Goal: Transaction & Acquisition: Book appointment/travel/reservation

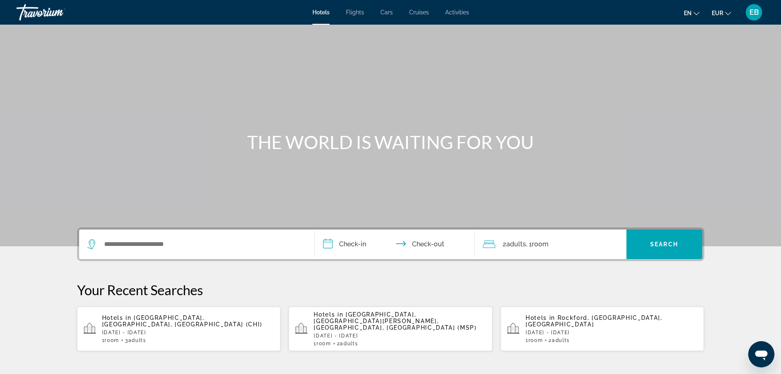
click at [353, 332] on div "Hotels in [GEOGRAPHIC_DATA], [GEOGRAPHIC_DATA][PERSON_NAME], [GEOGRAPHIC_DATA],…" at bounding box center [400, 328] width 172 height 35
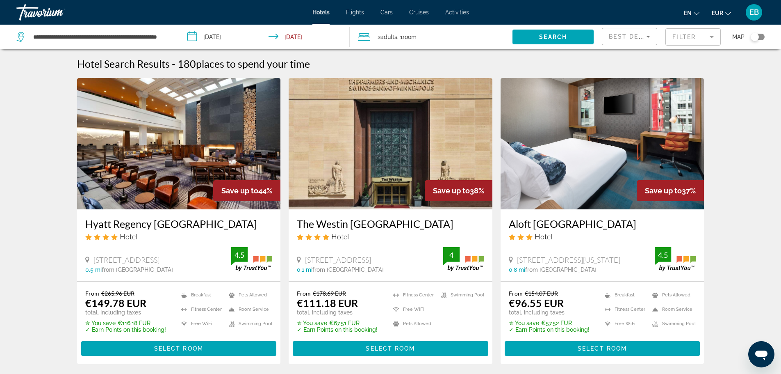
click at [761, 38] on div "Toggle map" at bounding box center [758, 37] width 14 height 7
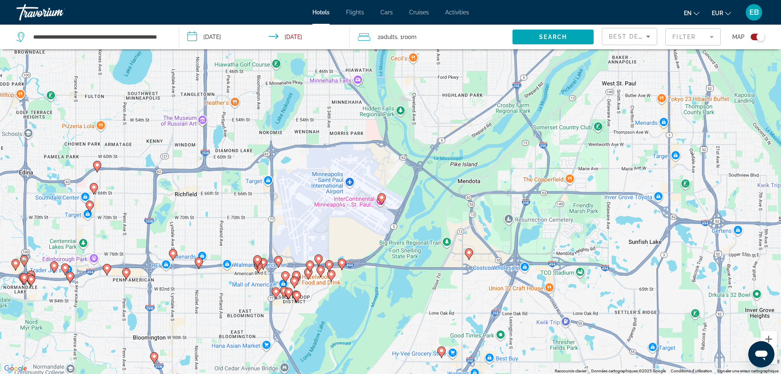
drag, startPoint x: 143, startPoint y: 151, endPoint x: 307, endPoint y: 132, distance: 164.7
click at [307, 132] on div "Pour activer le glissement avec le clavier, appuyez sur Alt+Entrée. Une fois ce…" at bounding box center [390, 187] width 781 height 374
click at [176, 254] on icon "Main content" at bounding box center [172, 254] width 7 height 11
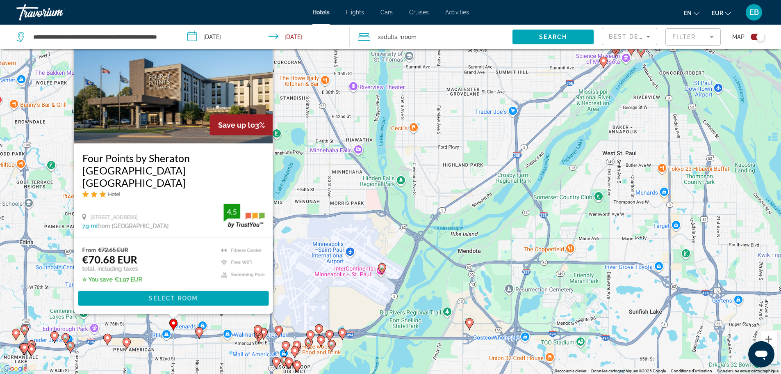
click at [199, 335] on icon "Main content" at bounding box center [198, 332] width 7 height 11
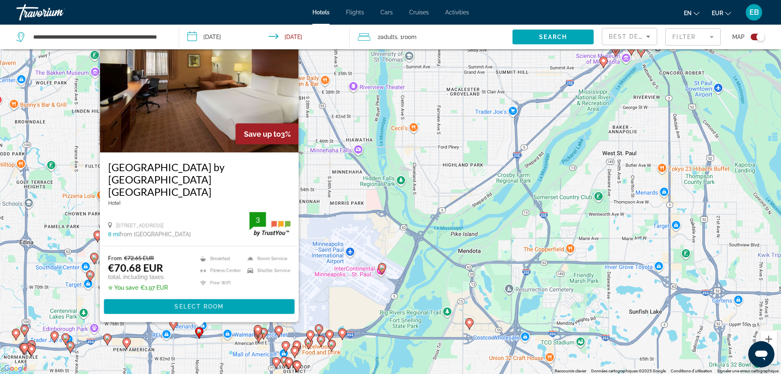
click at [255, 330] on icon "Main content" at bounding box center [257, 330] width 7 height 11
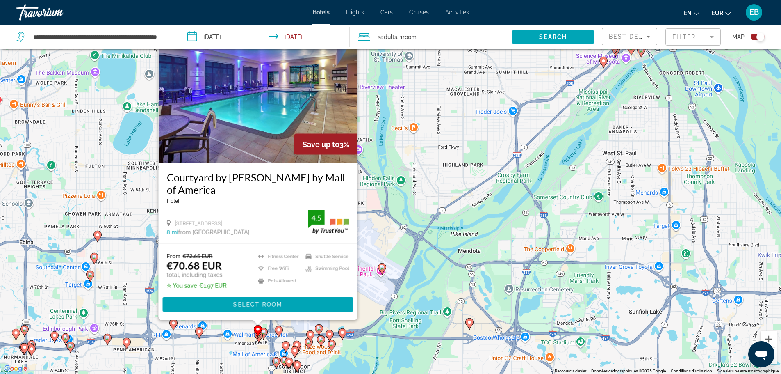
click at [259, 337] on icon "Main content" at bounding box center [258, 331] width 8 height 11
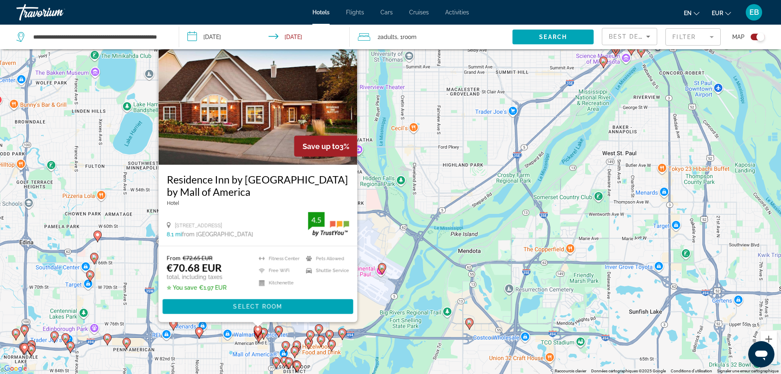
click at [758, 37] on div "Toggle map" at bounding box center [761, 37] width 8 height 8
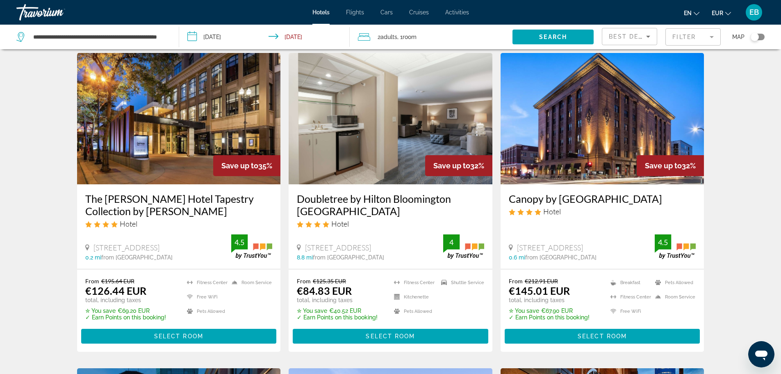
scroll to position [331, 0]
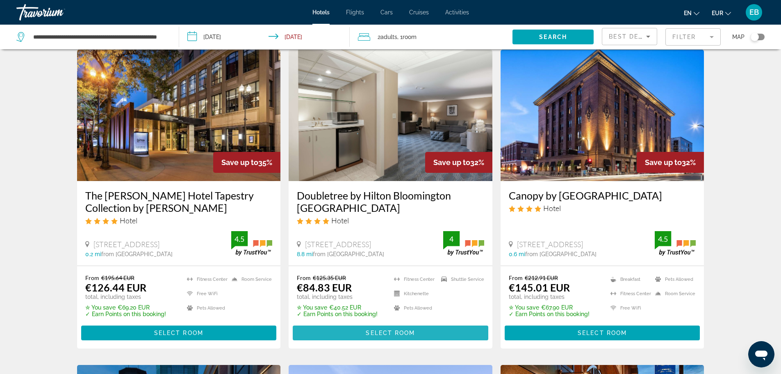
click at [388, 332] on span "Select Room" at bounding box center [390, 332] width 49 height 7
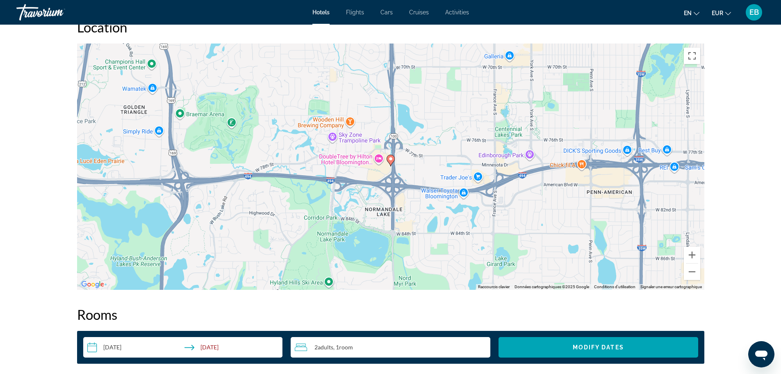
scroll to position [734, 0]
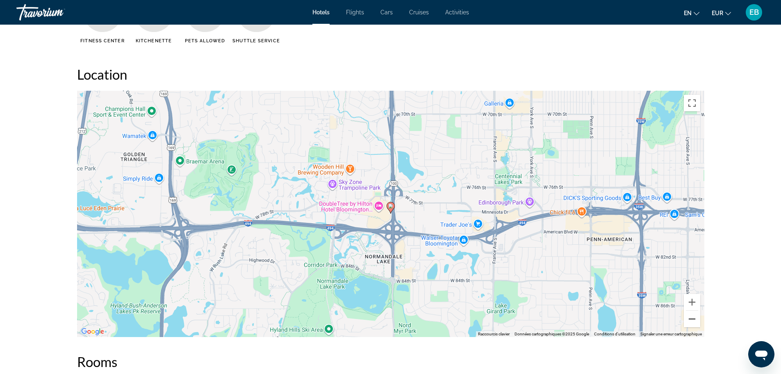
click at [693, 319] on button "Zoom arrière" at bounding box center [692, 318] width 16 height 16
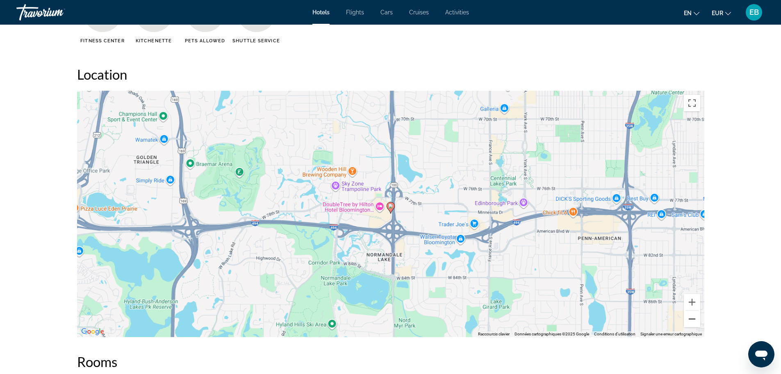
click at [693, 319] on button "Zoom arrière" at bounding box center [692, 318] width 16 height 16
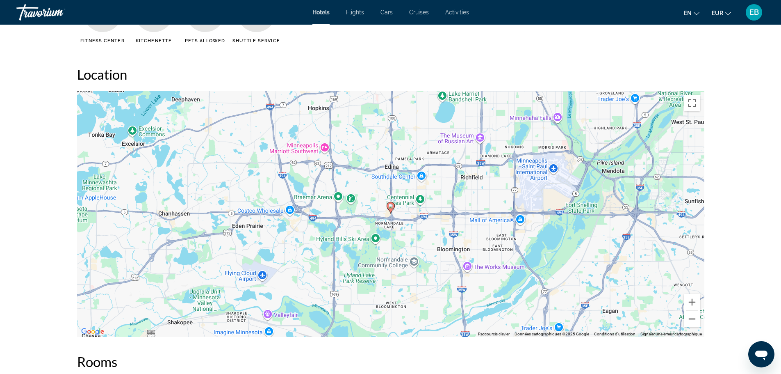
click at [693, 319] on button "Zoom arrière" at bounding box center [692, 318] width 16 height 16
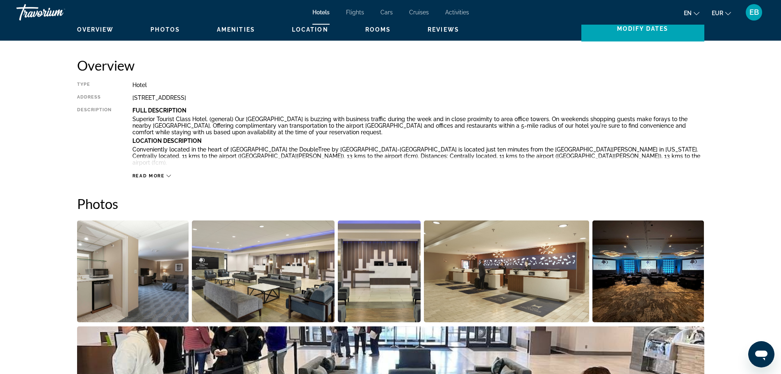
scroll to position [257, 0]
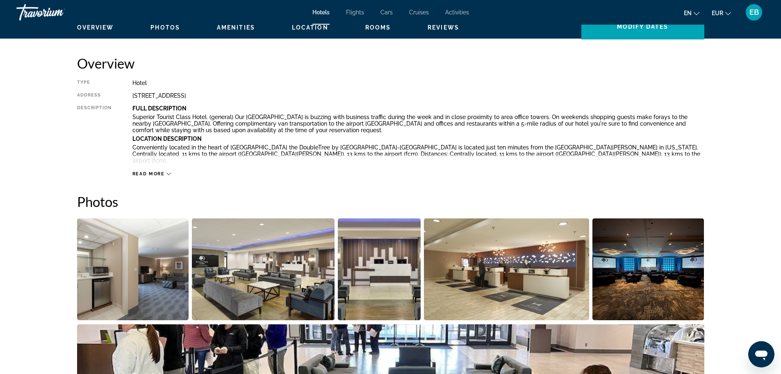
click at [146, 173] on span "Read more" at bounding box center [148, 173] width 32 height 5
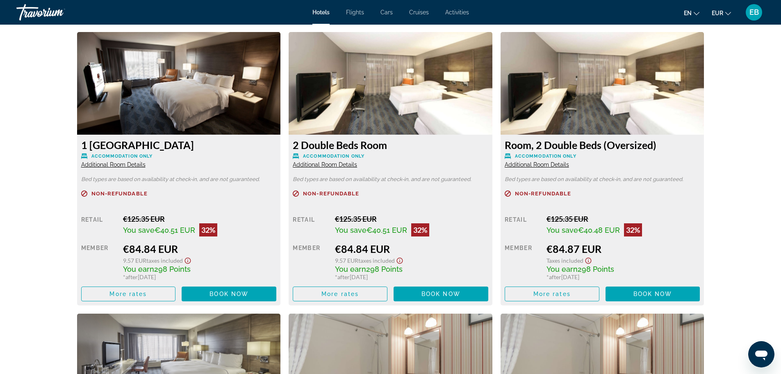
scroll to position [1291, 0]
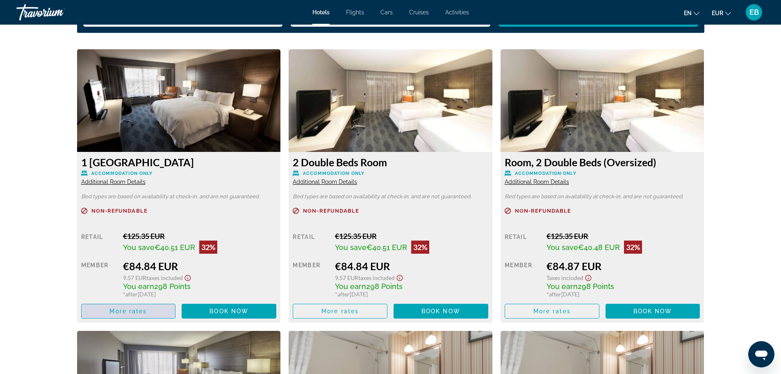
click at [165, 301] on span "Main content" at bounding box center [129, 311] width 94 height 20
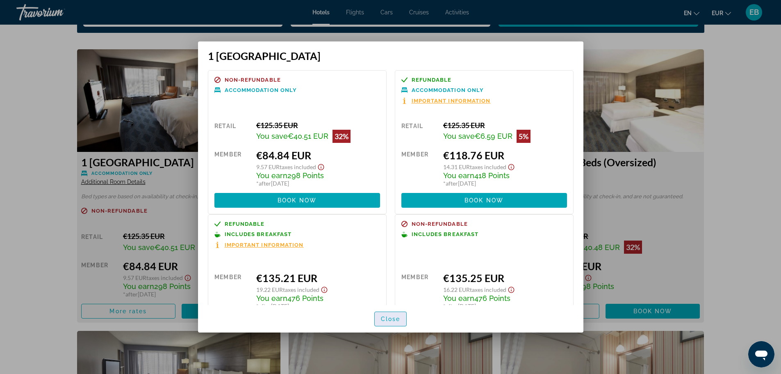
click at [394, 316] on span "Close" at bounding box center [391, 318] width 20 height 7
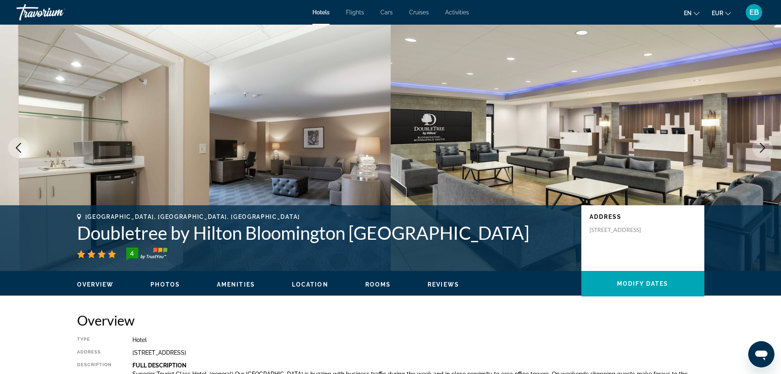
scroll to position [1291, 0]
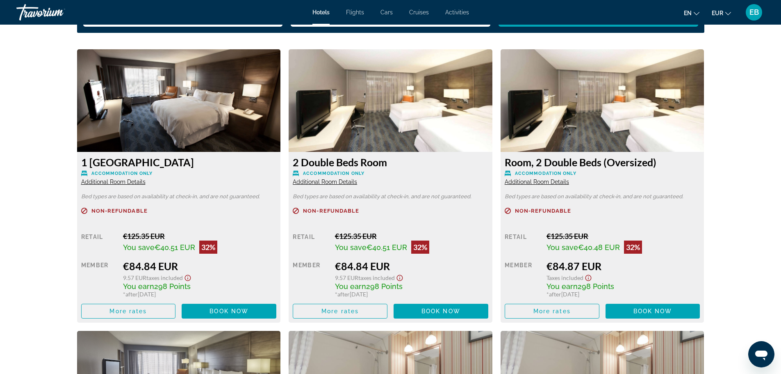
click at [136, 178] on span "Additional Room Details" at bounding box center [113, 181] width 64 height 7
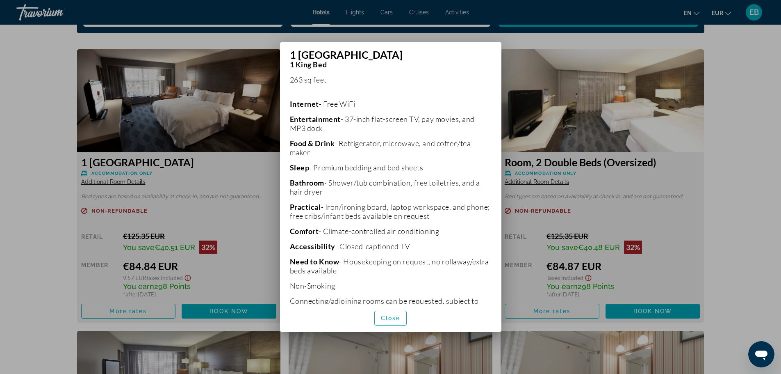
scroll to position [169, 0]
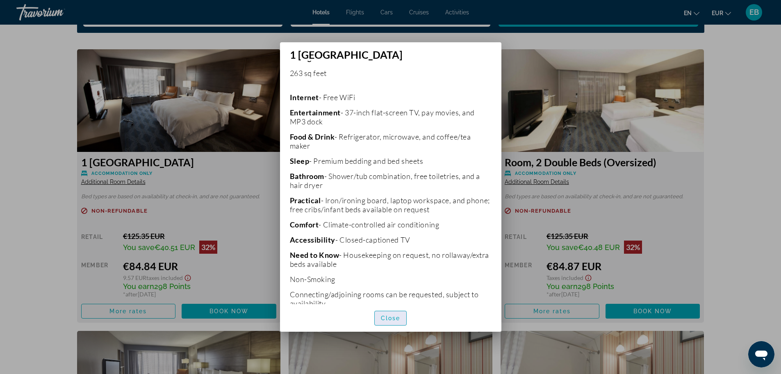
click at [391, 318] on span "Close" at bounding box center [391, 318] width 20 height 7
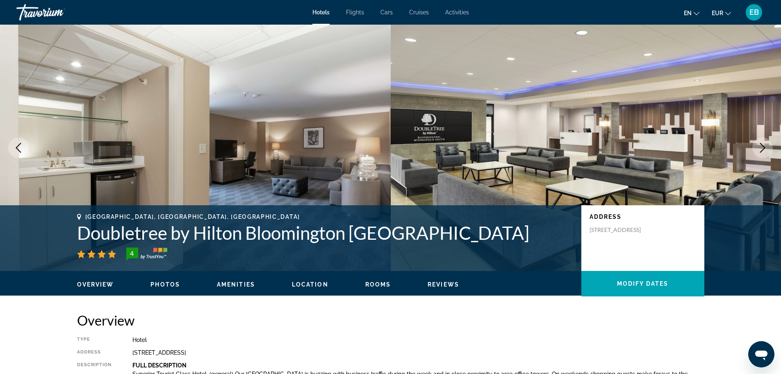
scroll to position [1291, 0]
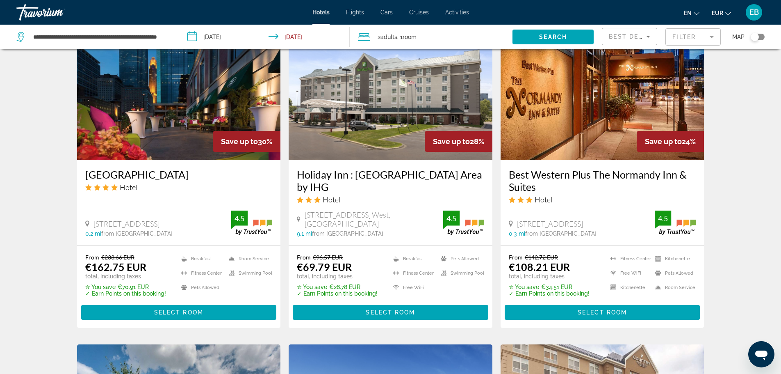
scroll to position [663, 0]
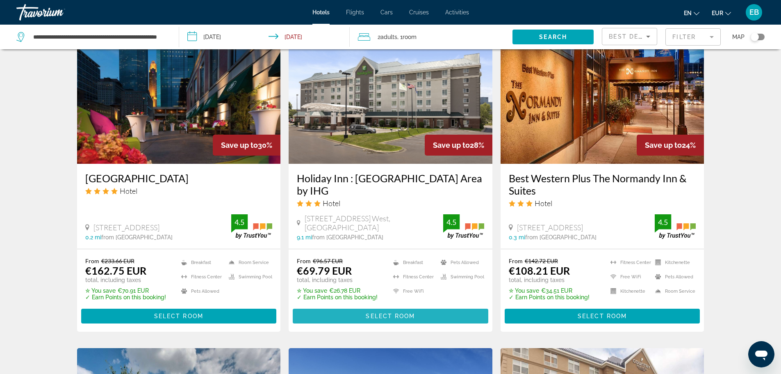
click at [395, 308] on span "Main content" at bounding box center [391, 316] width 196 height 20
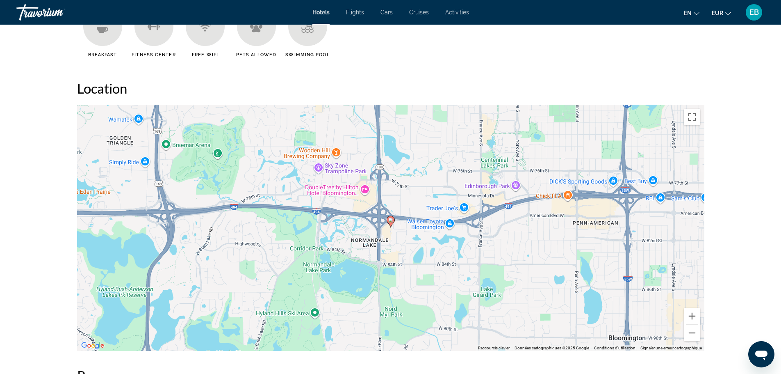
scroll to position [727, 0]
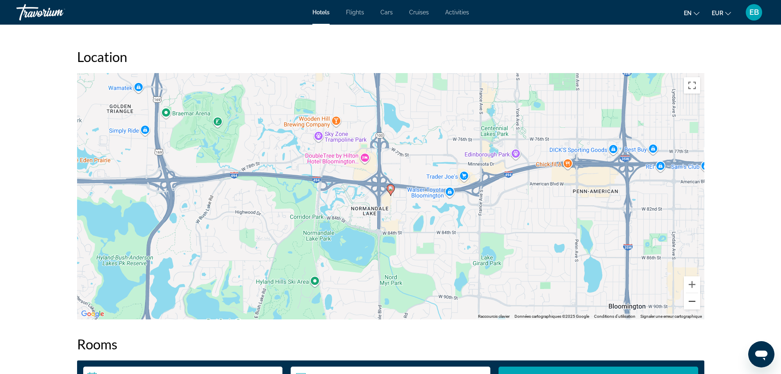
click at [687, 299] on button "Zoom arrière" at bounding box center [692, 301] width 16 height 16
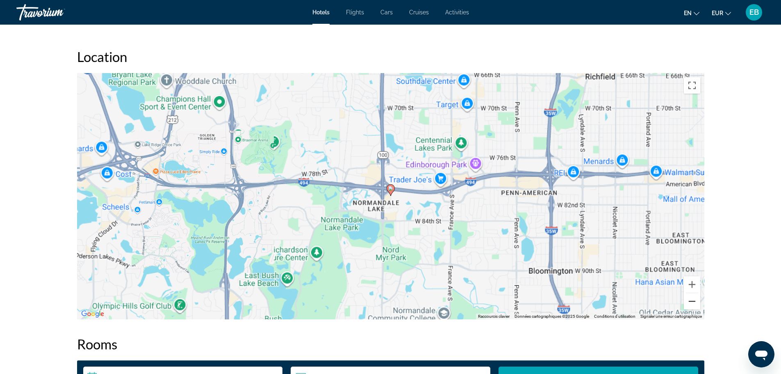
click at [687, 299] on button "Zoom arrière" at bounding box center [692, 301] width 16 height 16
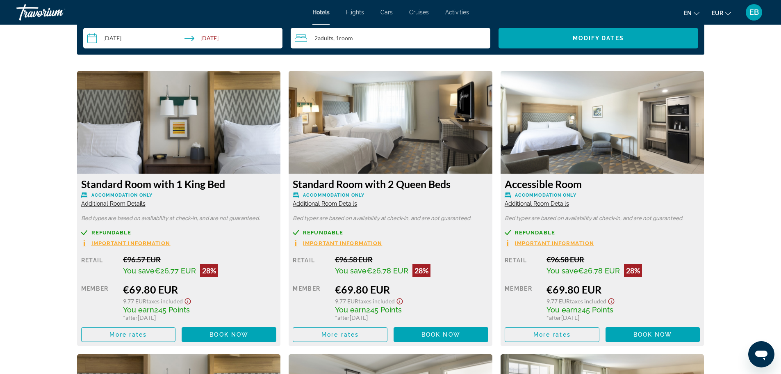
scroll to position [1068, 0]
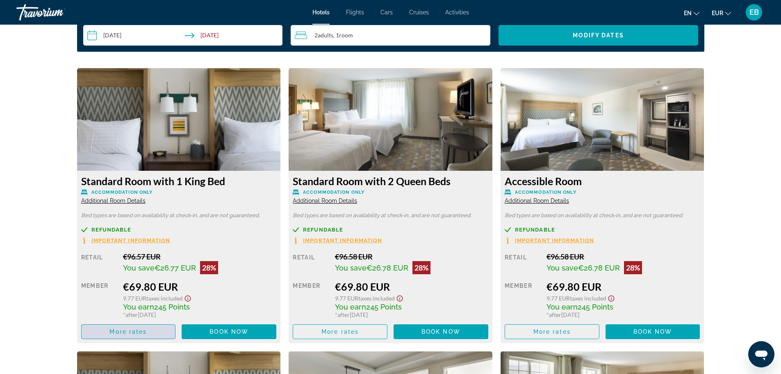
click at [144, 336] on span "Main content" at bounding box center [129, 332] width 94 height 20
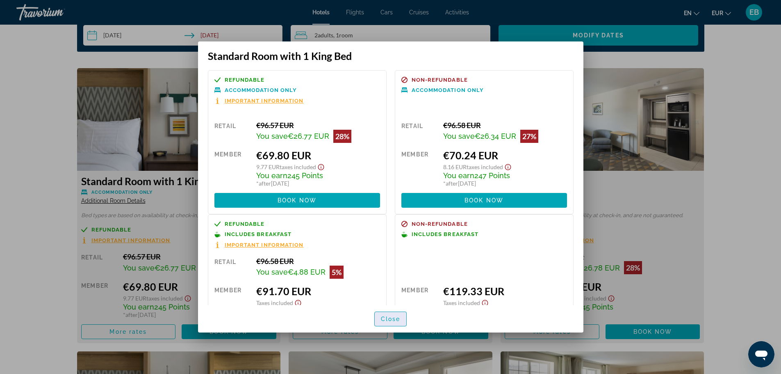
click at [401, 319] on span "button" at bounding box center [391, 319] width 32 height 20
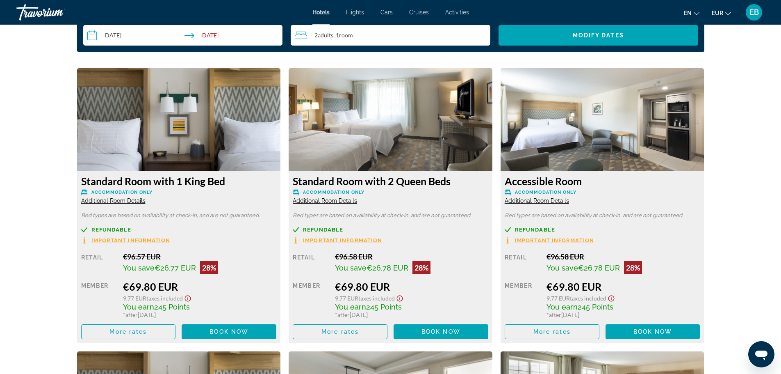
scroll to position [1068, 0]
click at [125, 237] on button "Important Information" at bounding box center [125, 240] width 89 height 7
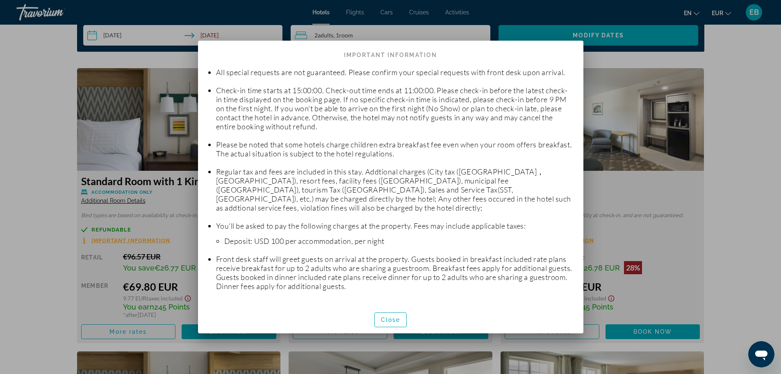
scroll to position [77, 0]
click at [398, 318] on span "Close" at bounding box center [391, 319] width 20 height 7
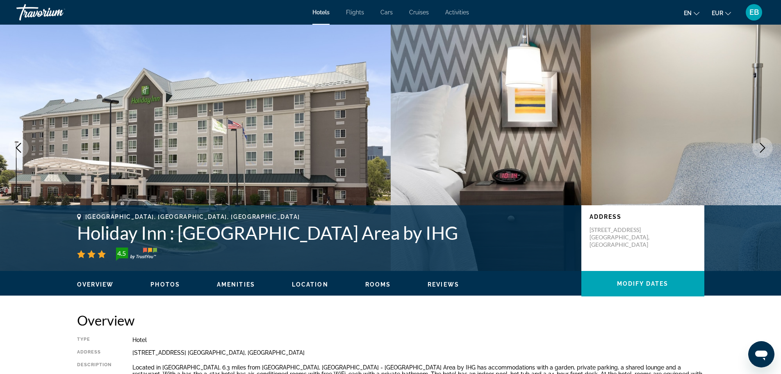
scroll to position [1068, 0]
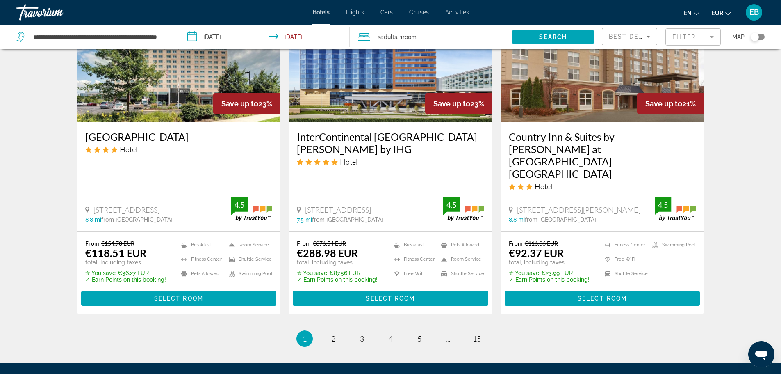
scroll to position [1009, 0]
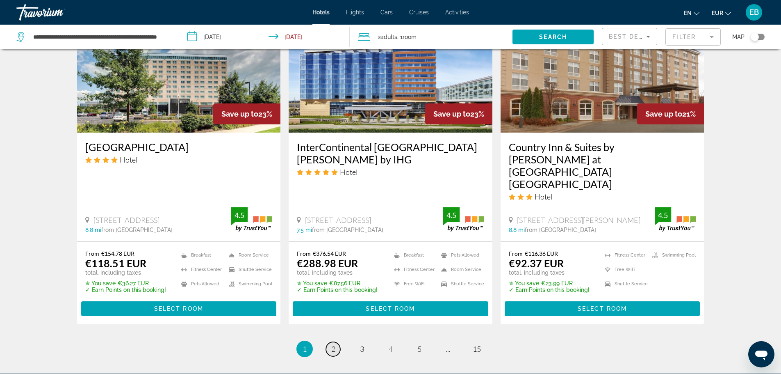
click at [331, 344] on span "2" at bounding box center [333, 348] width 4 height 9
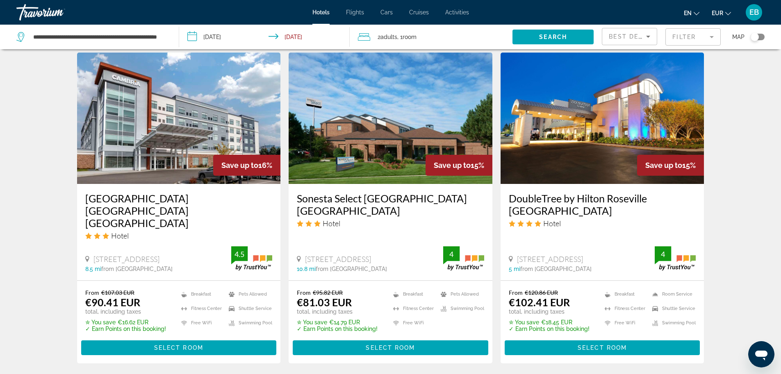
scroll to position [665, 0]
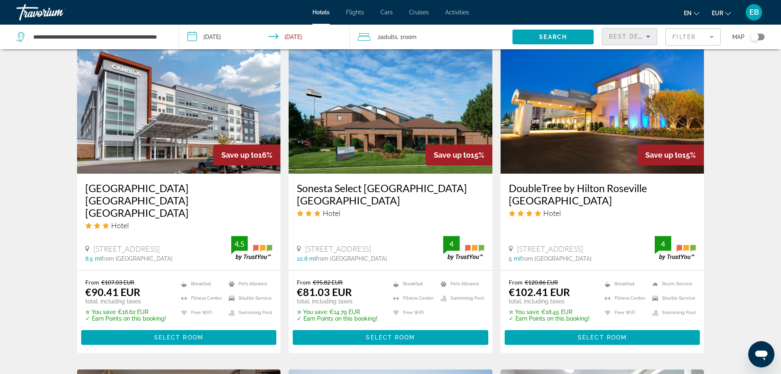
click at [621, 38] on span "Best Deals" at bounding box center [630, 36] width 43 height 7
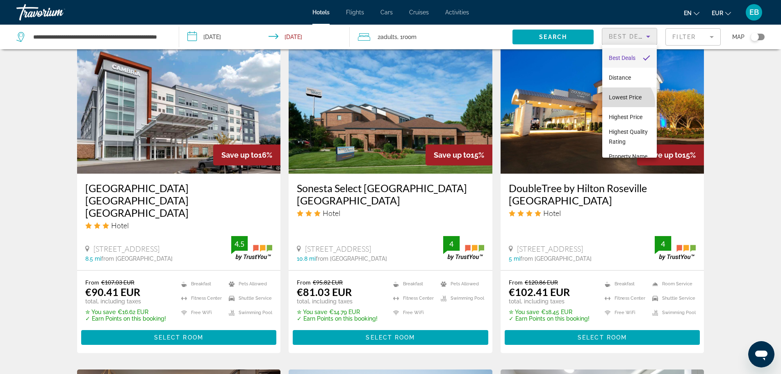
click at [627, 103] on mat-option "Lowest Price" at bounding box center [629, 97] width 55 height 20
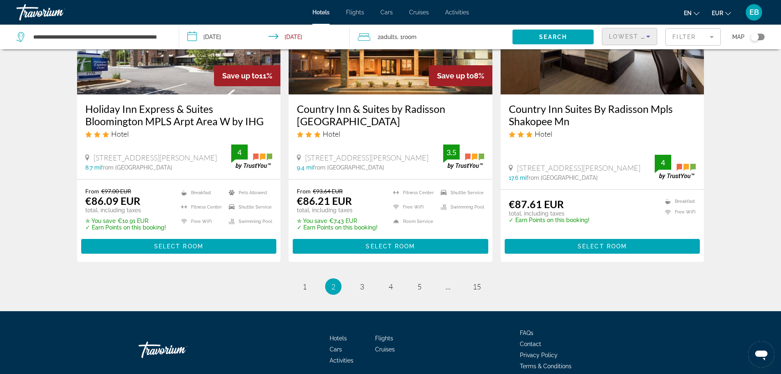
scroll to position [1084, 0]
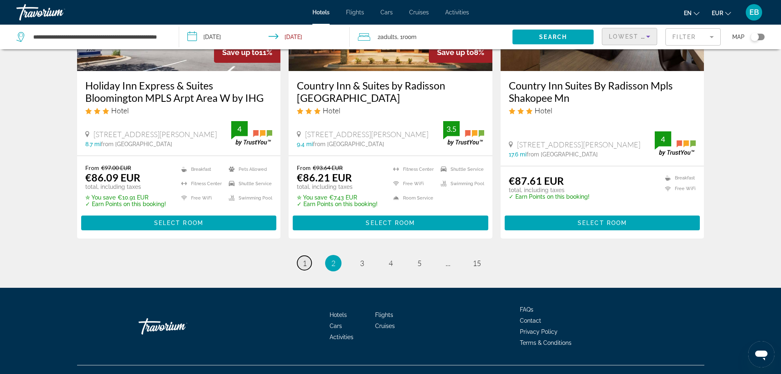
click at [305, 258] on span "1" at bounding box center [305, 262] width 4 height 9
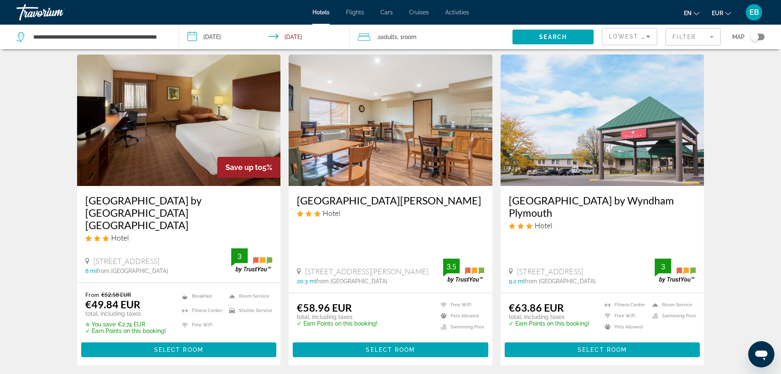
scroll to position [22, 0]
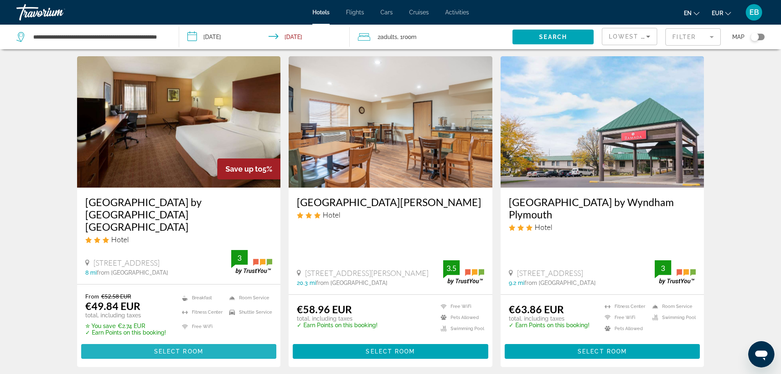
click at [184, 348] on span "Select Room" at bounding box center [178, 351] width 49 height 7
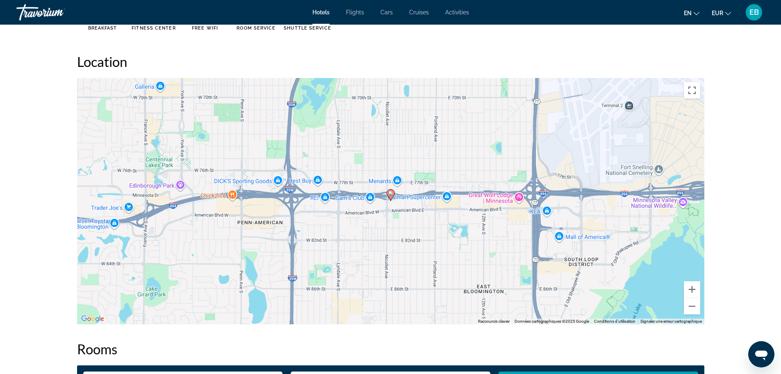
scroll to position [724, 0]
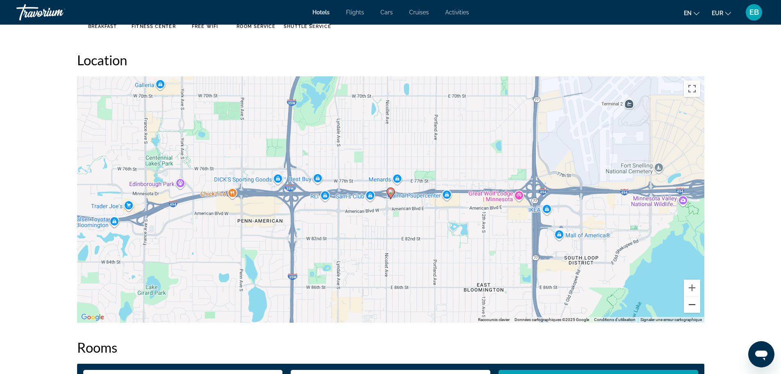
click at [694, 307] on button "Zoom arrière" at bounding box center [692, 304] width 16 height 16
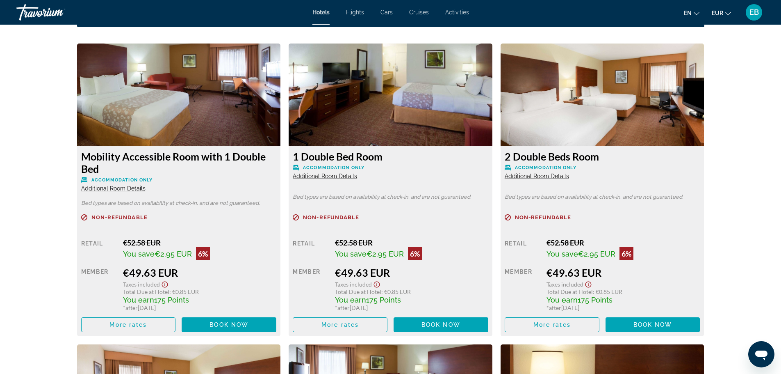
scroll to position [1081, 0]
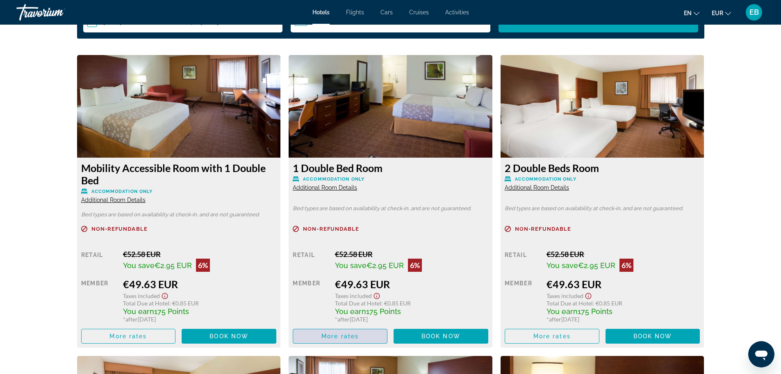
click at [342, 338] on span "More rates" at bounding box center [340, 336] width 37 height 7
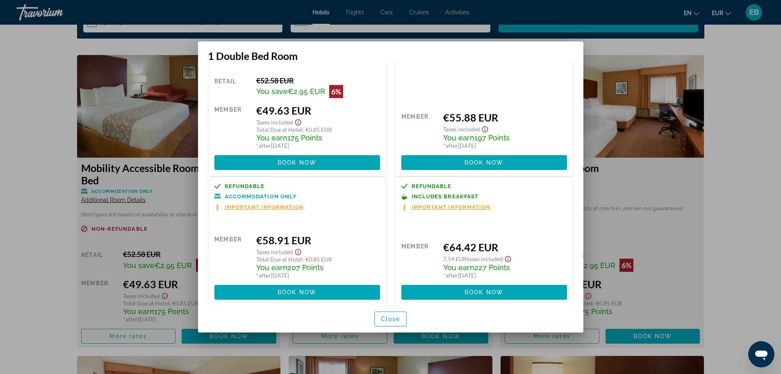
scroll to position [52, 0]
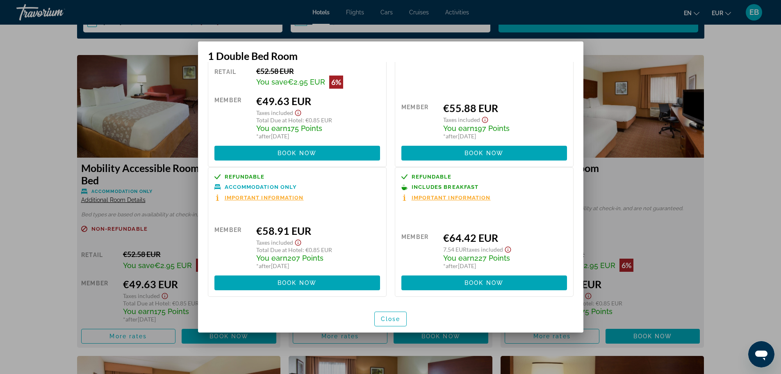
click at [456, 199] on span "Important Information" at bounding box center [451, 197] width 79 height 5
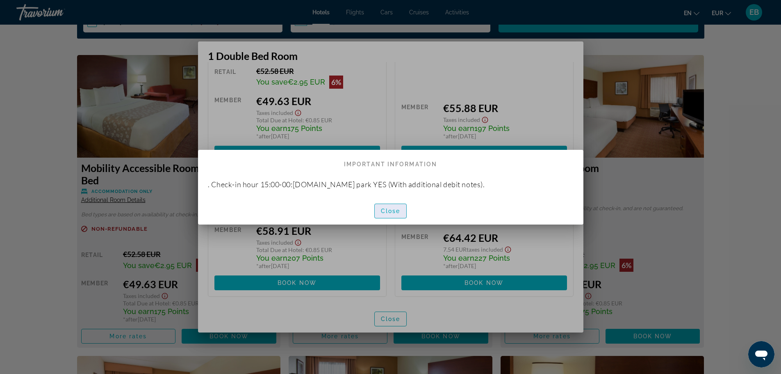
click at [392, 212] on span "Close" at bounding box center [391, 211] width 20 height 7
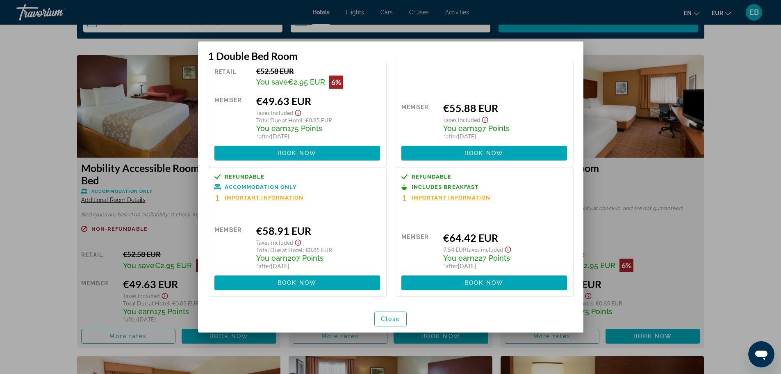
click at [717, 212] on div at bounding box center [390, 187] width 781 height 374
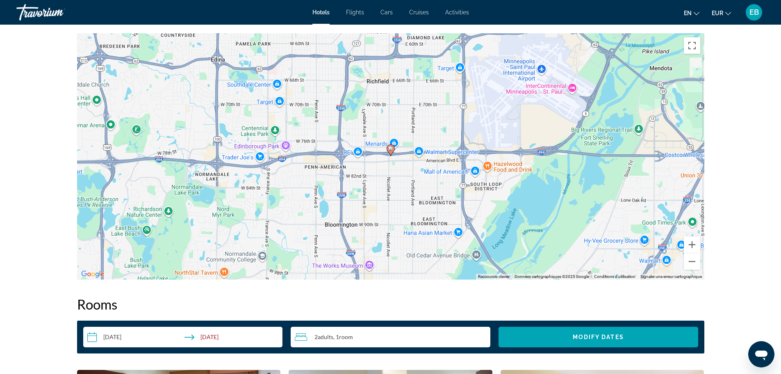
scroll to position [764, 0]
